Goal: Task Accomplishment & Management: Manage account settings

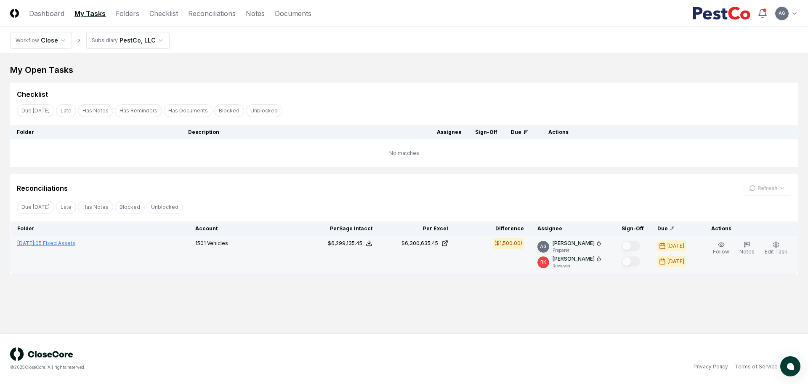
click at [67, 240] on link "[DATE] : 05 Fixed Assets" at bounding box center [46, 243] width 58 height 6
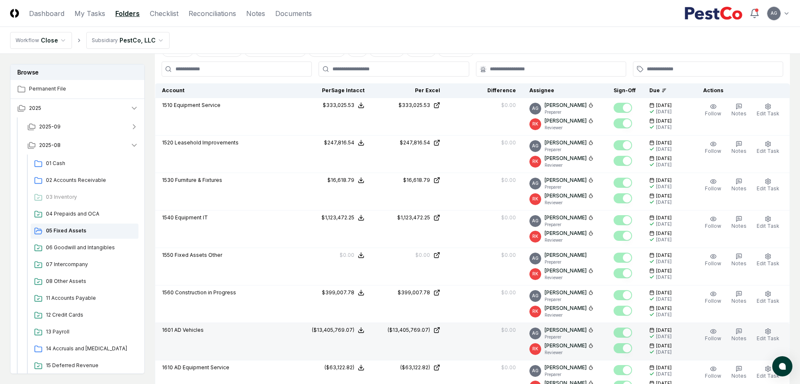
scroll to position [158, 0]
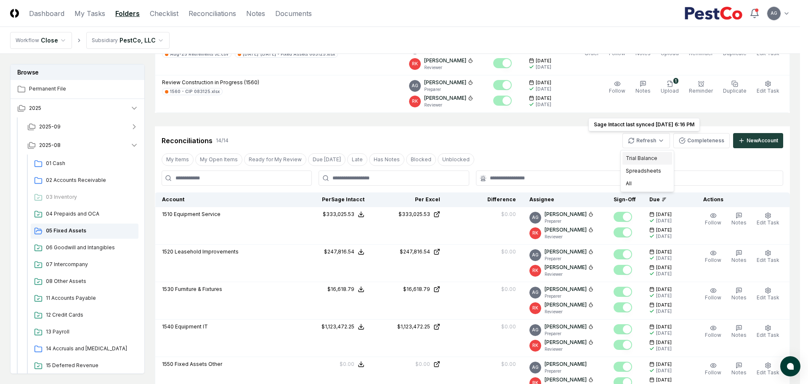
click at [644, 156] on div "Trial Balance" at bounding box center [648, 158] width 50 height 13
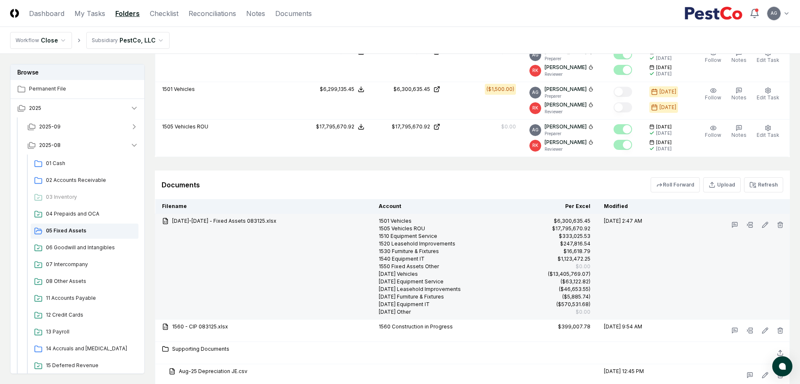
scroll to position [818, 0]
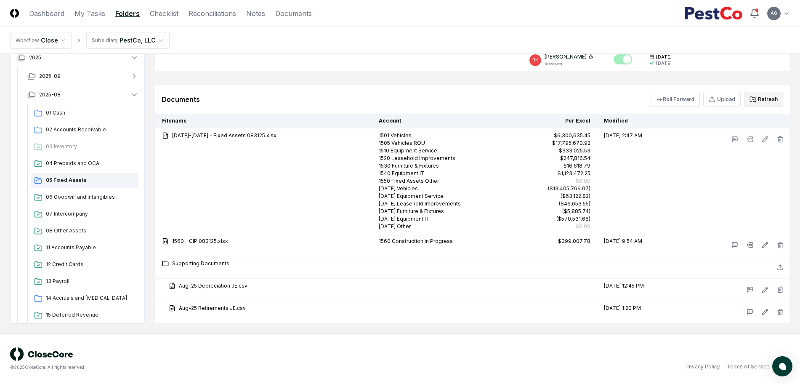
click at [757, 96] on icon at bounding box center [753, 99] width 7 height 7
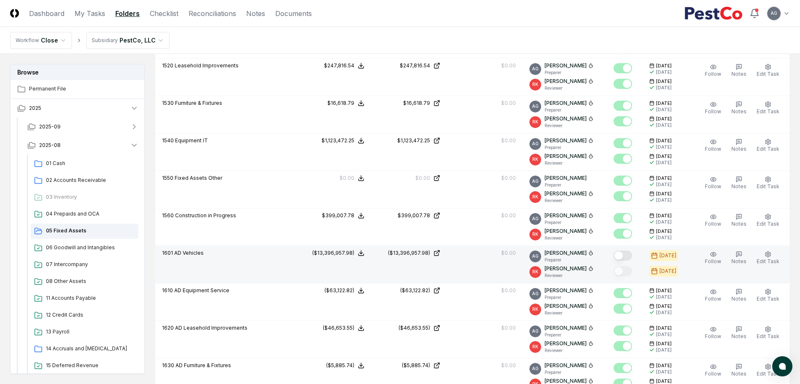
scroll to position [344, 0]
click at [632, 257] on button "Mark complete" at bounding box center [623, 255] width 19 height 10
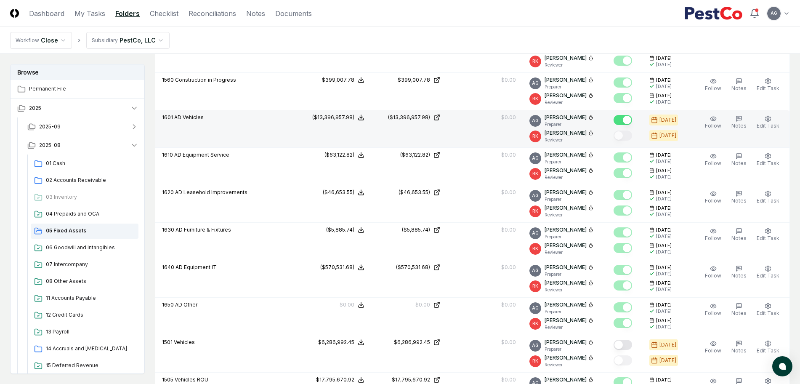
scroll to position [555, 0]
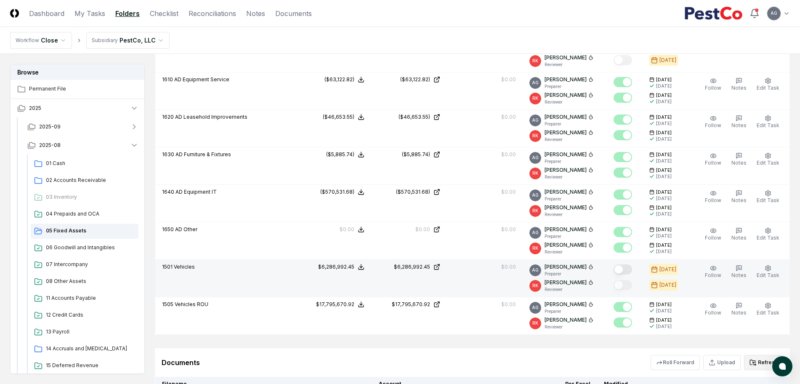
click at [630, 269] on button "Mark complete" at bounding box center [623, 269] width 19 height 10
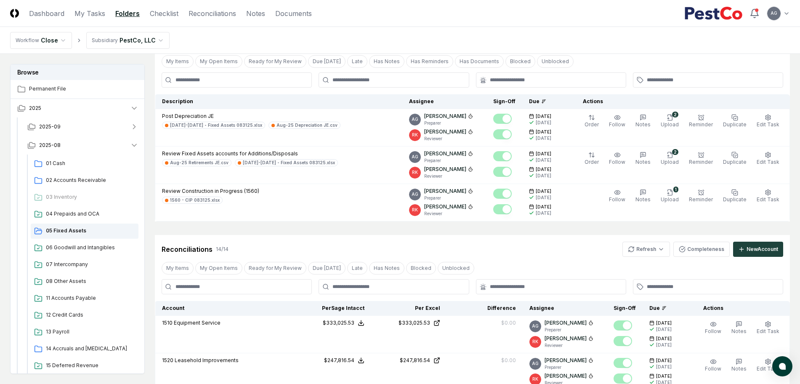
scroll to position [0, 0]
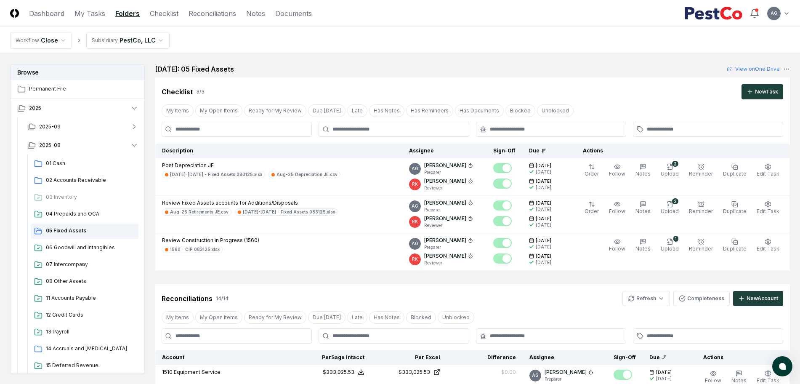
click at [81, 13] on link "My Tasks" at bounding box center [90, 13] width 31 height 10
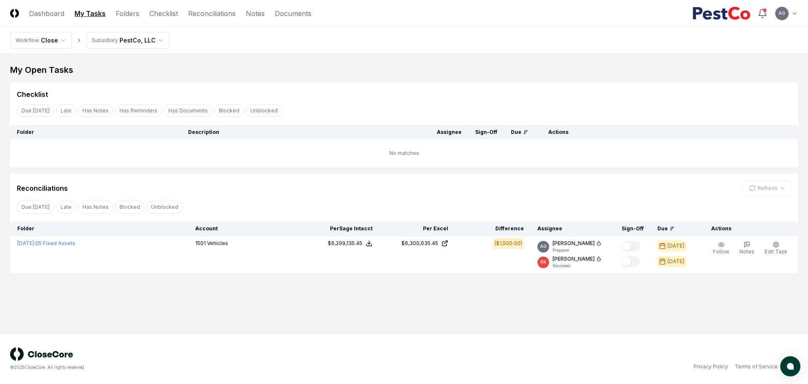
click at [432, 307] on main "My Open Tasks Cancel Reassign Checklist Due [DATE] Late Has Notes Has Reminders…" at bounding box center [404, 194] width 808 height 280
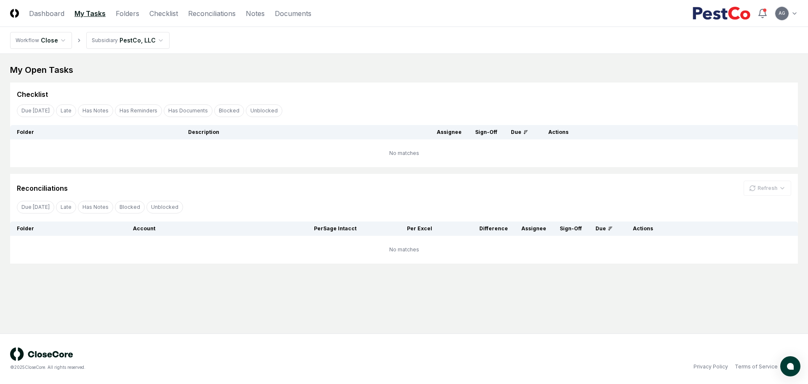
drag, startPoint x: 431, startPoint y: 326, endPoint x: 289, endPoint y: 101, distance: 265.8
click at [430, 322] on main "My Open Tasks Cancel Reassign Checklist Due [DATE] Late Has Notes Has Reminders…" at bounding box center [404, 194] width 808 height 280
click at [175, 13] on link "Checklist" at bounding box center [163, 13] width 29 height 10
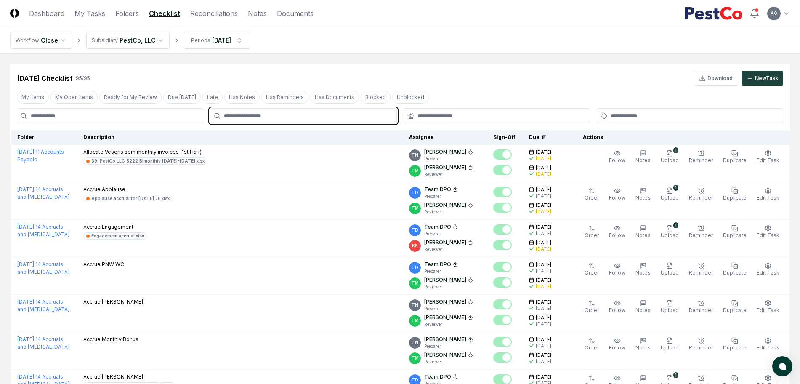
click at [342, 115] on input "text" at bounding box center [307, 116] width 167 height 8
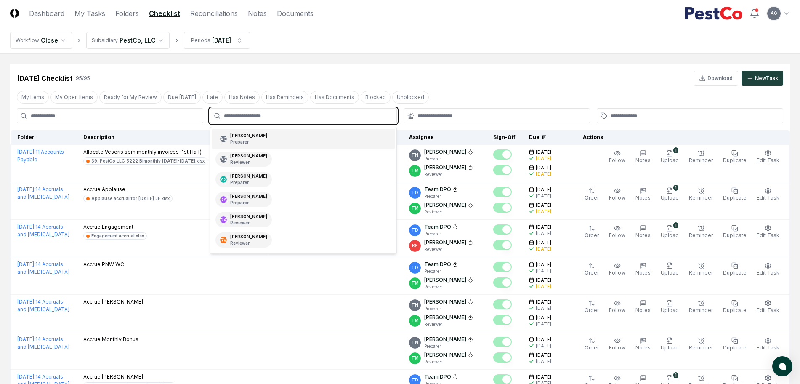
click at [326, 140] on div "AG [PERSON_NAME] Preparer" at bounding box center [303, 139] width 182 height 20
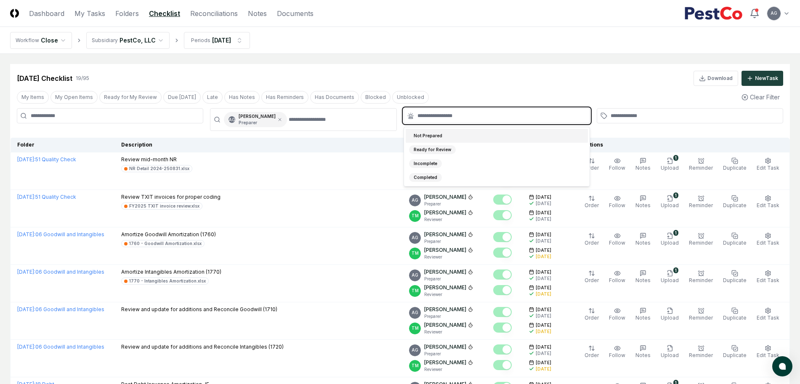
click at [477, 115] on input "text" at bounding box center [501, 116] width 167 height 8
click at [475, 131] on div "Not Prepared" at bounding box center [497, 136] width 182 height 14
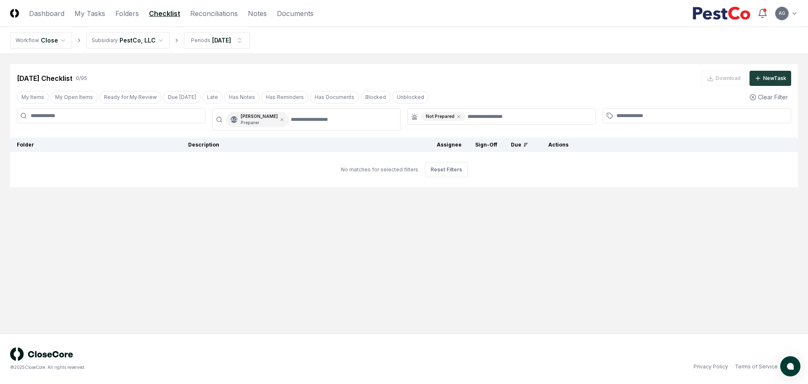
click at [482, 60] on main "Cancel Reassign [DATE] Checklist 0 / 95 Download New Task My Items My Open Item…" at bounding box center [404, 194] width 808 height 280
click at [222, 44] on html "CloseCore Dashboard My Tasks Folders Checklist Reconciliations Notes Documents …" at bounding box center [404, 192] width 808 height 384
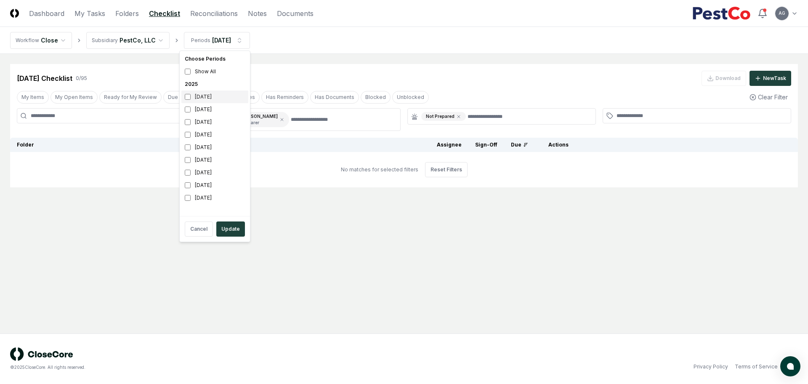
click at [201, 98] on div "[DATE]" at bounding box center [214, 97] width 67 height 13
click at [280, 51] on html "CloseCore Dashboard My Tasks Folders Checklist Reconciliations Notes Documents …" at bounding box center [404, 192] width 808 height 384
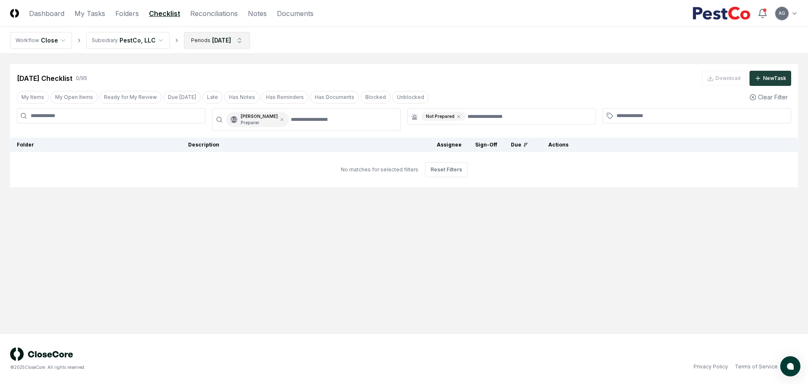
click at [226, 43] on html "CloseCore Dashboard My Tasks Folders Checklist Reconciliations Notes Documents …" at bounding box center [404, 192] width 808 height 384
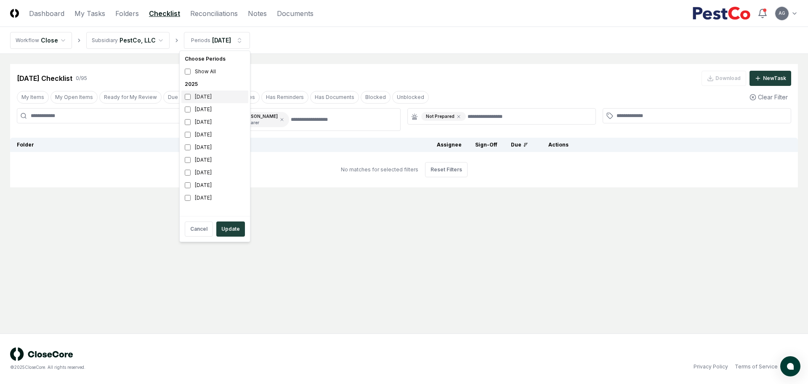
click at [206, 100] on div "[DATE]" at bounding box center [214, 97] width 67 height 13
click at [203, 110] on div "[DATE]" at bounding box center [214, 109] width 67 height 13
click at [229, 227] on button "Update" at bounding box center [230, 228] width 29 height 15
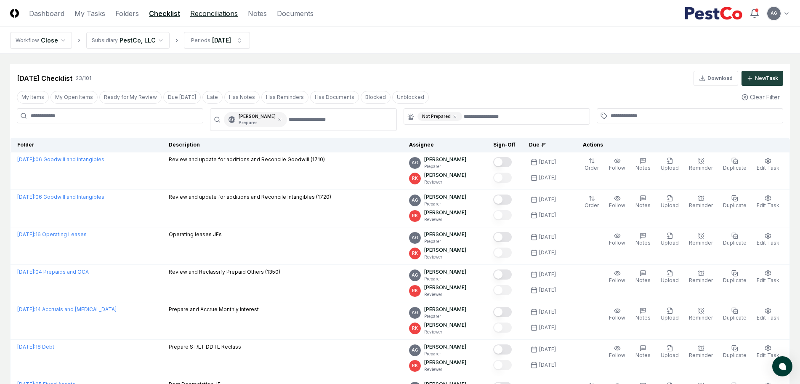
click at [227, 15] on link "Reconciliations" at bounding box center [214, 13] width 48 height 10
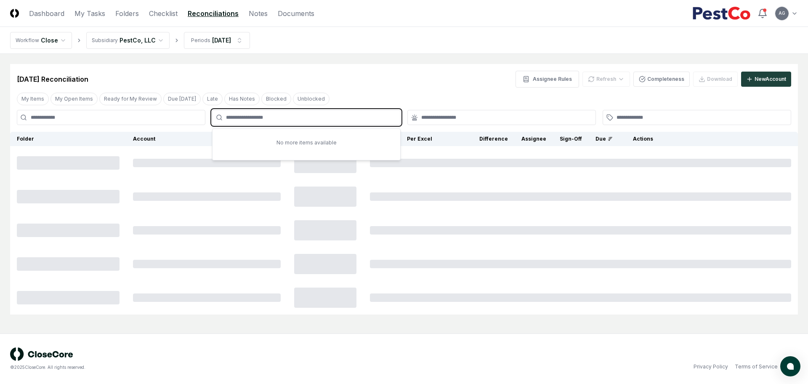
click at [285, 117] on input "text" at bounding box center [310, 118] width 169 height 8
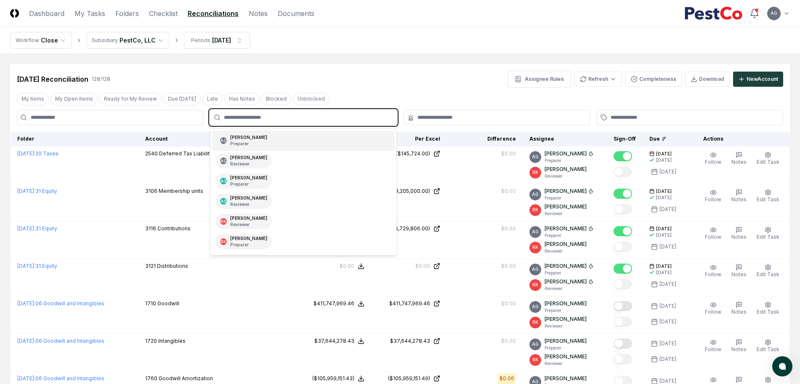
click at [283, 134] on div "AG [PERSON_NAME] Preparer" at bounding box center [303, 141] width 182 height 20
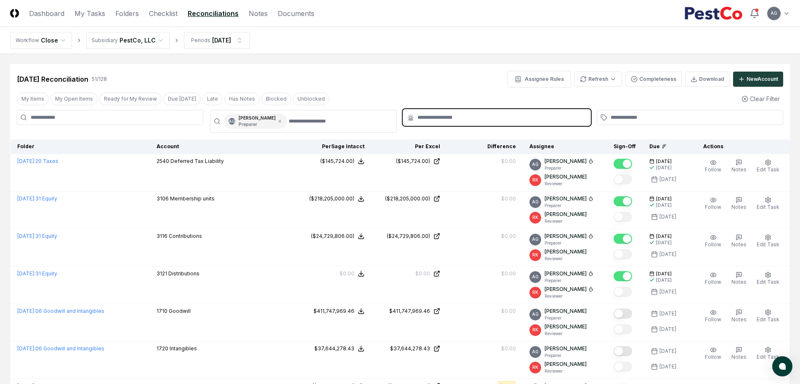
click at [430, 118] on input "text" at bounding box center [501, 118] width 167 height 8
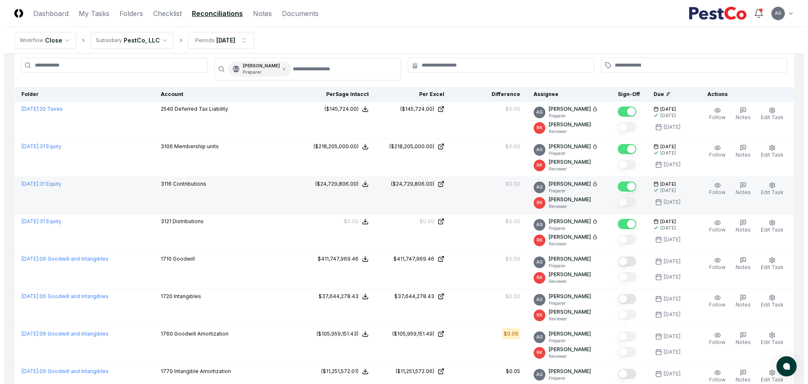
scroll to position [53, 0]
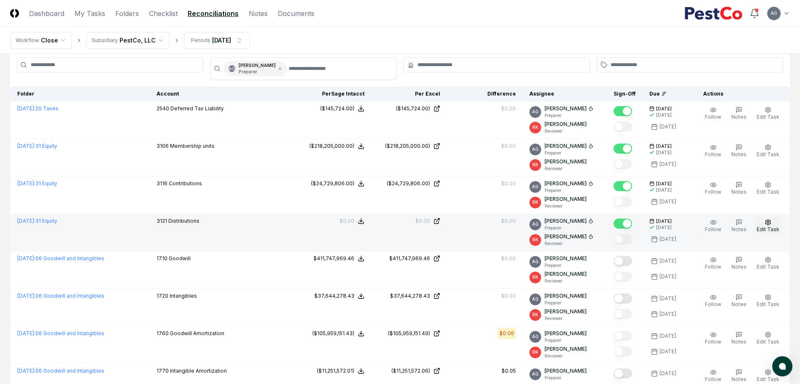
click at [769, 229] on span "Edit Task" at bounding box center [768, 229] width 23 height 6
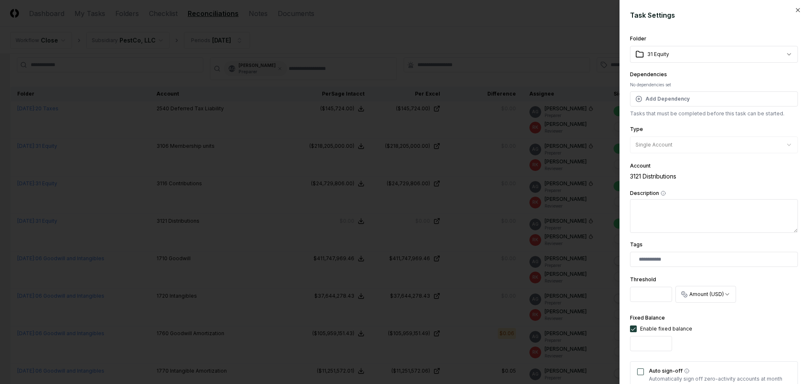
click at [758, 294] on div "**********" at bounding box center [714, 290] width 168 height 32
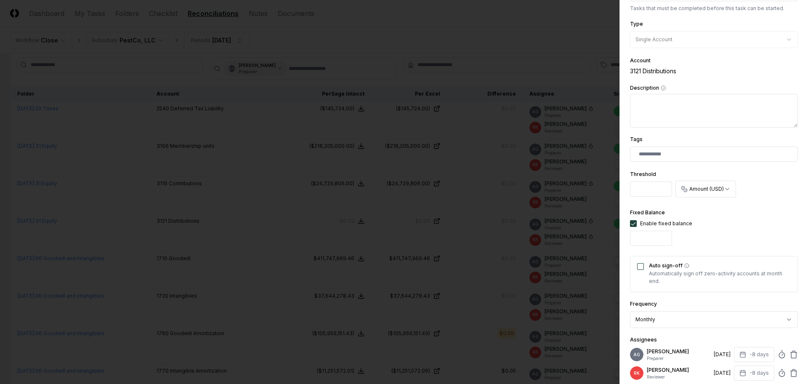
scroll to position [158, 0]
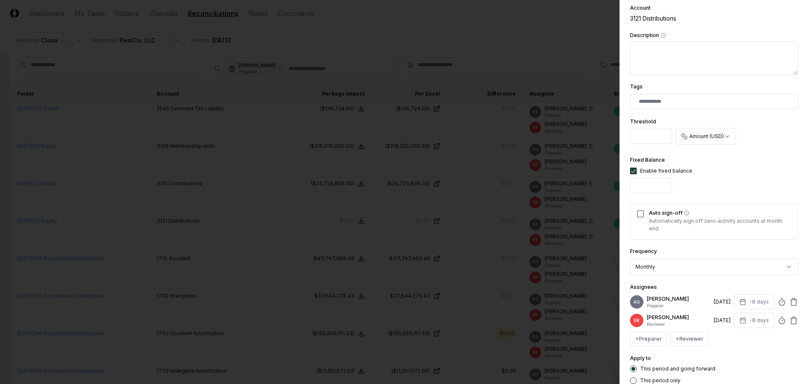
click at [639, 211] on button "Auto sign-off" at bounding box center [641, 214] width 7 height 7
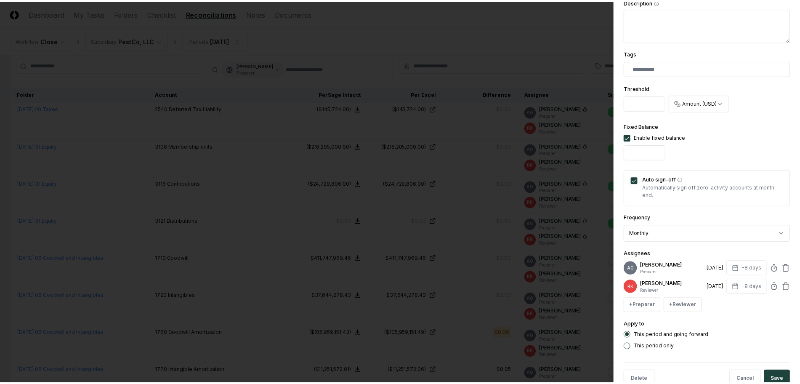
scroll to position [219, 0]
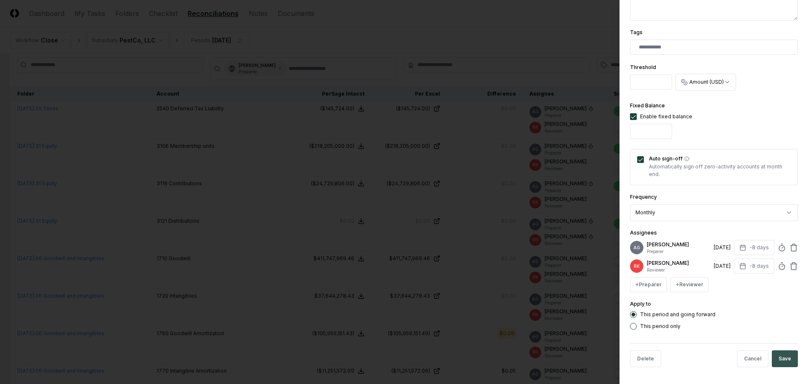
click at [783, 357] on button "Save" at bounding box center [785, 358] width 26 height 17
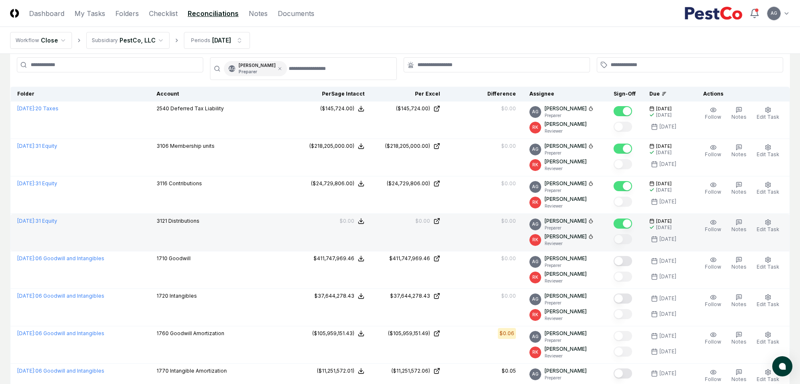
click at [472, 229] on td "$0.00" at bounding box center [485, 232] width 76 height 37
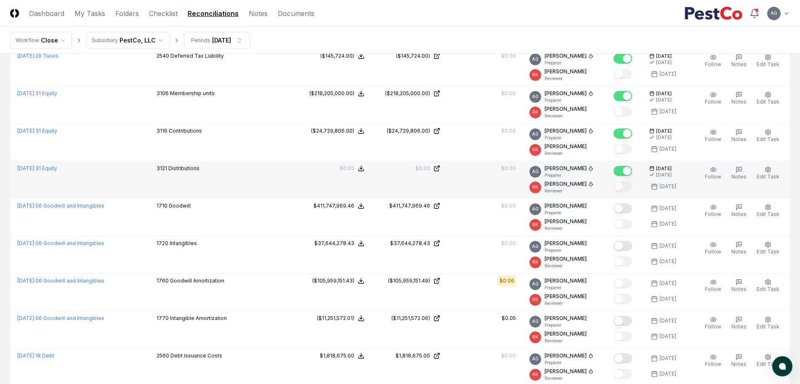
scroll to position [53, 0]
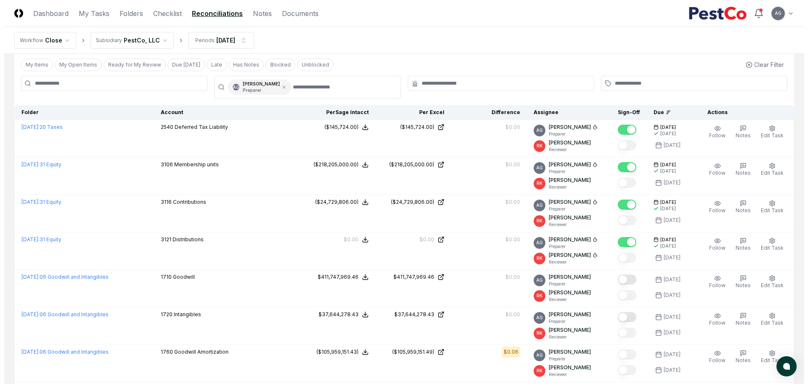
scroll to position [53, 0]
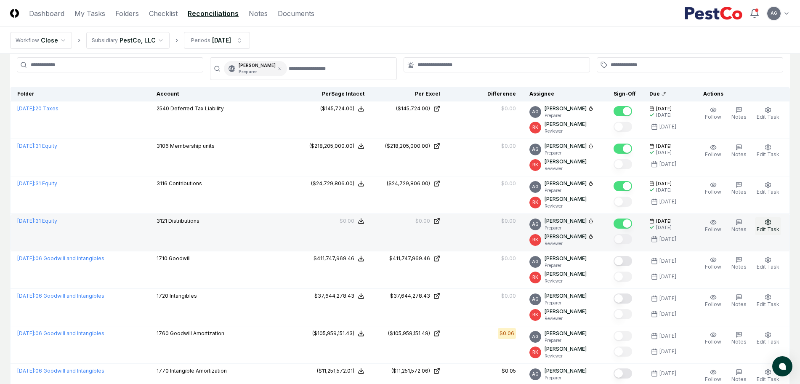
click at [774, 227] on span "Edit Task" at bounding box center [768, 229] width 23 height 6
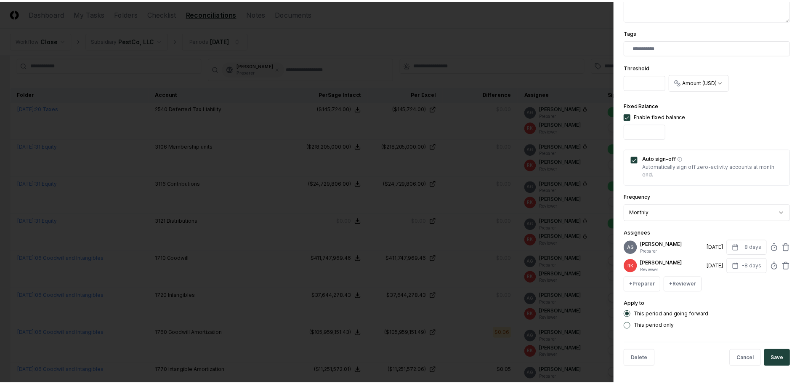
scroll to position [219, 0]
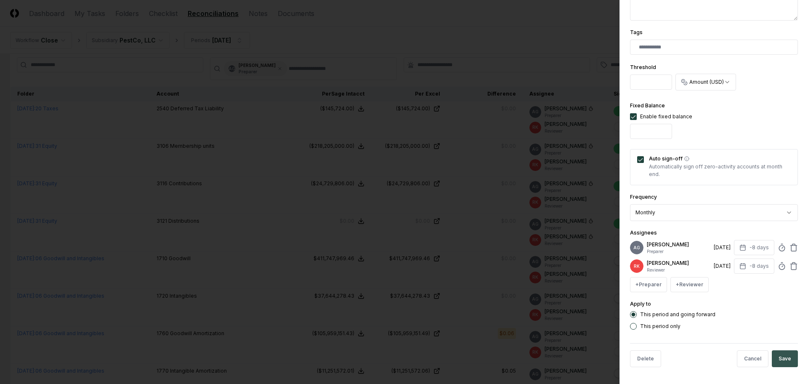
click at [779, 360] on button "Save" at bounding box center [785, 358] width 26 height 17
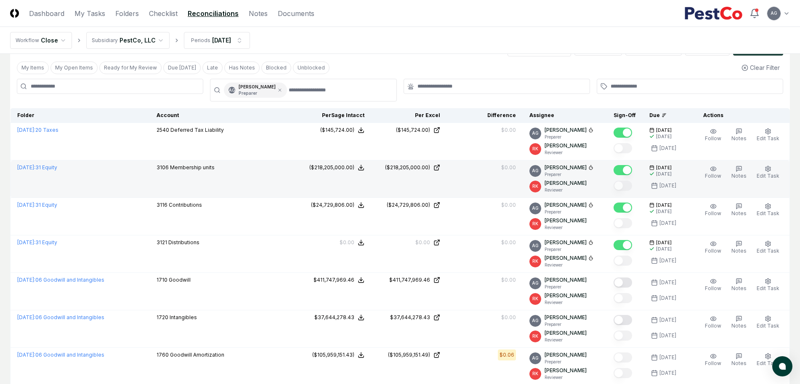
scroll to position [0, 0]
